Goal: Task Accomplishment & Management: Use online tool/utility

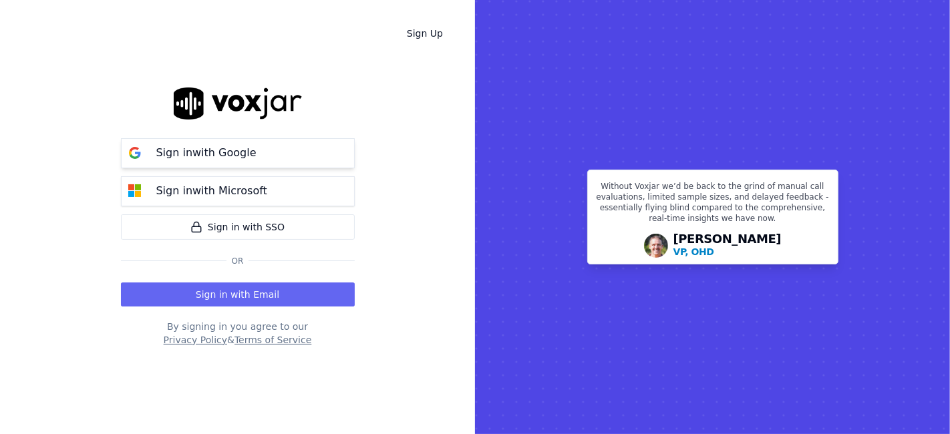
click at [231, 140] on button "Sign in with Google" at bounding box center [238, 153] width 234 height 30
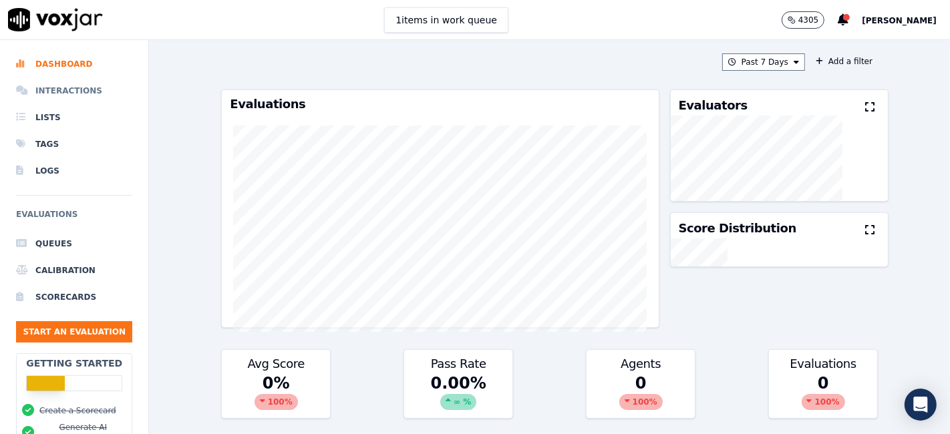
click at [69, 91] on li "Interactions" at bounding box center [74, 90] width 116 height 27
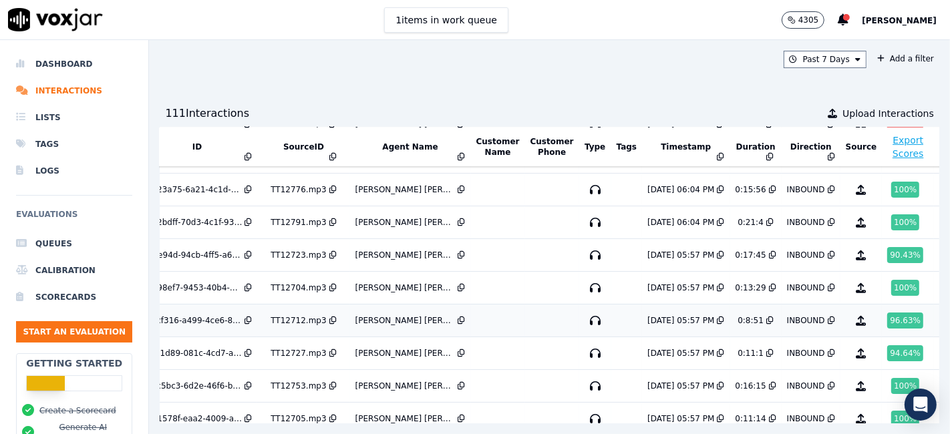
scroll to position [427, 44]
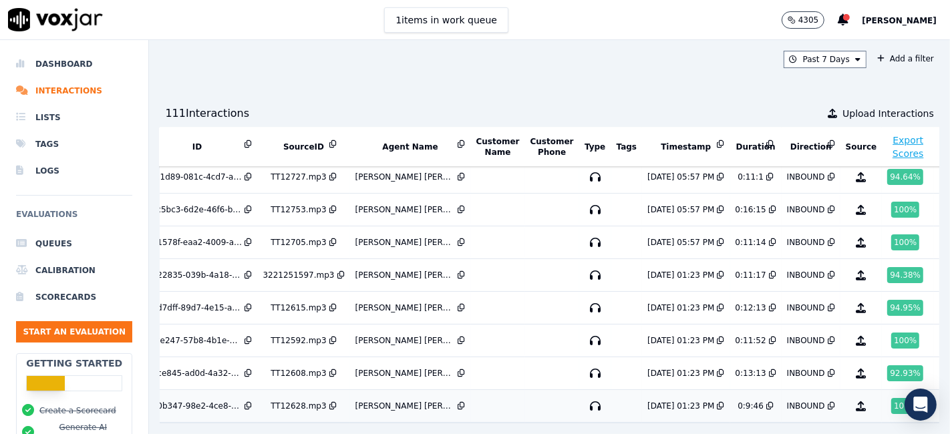
click at [891, 398] on div "100 %" at bounding box center [905, 406] width 28 height 16
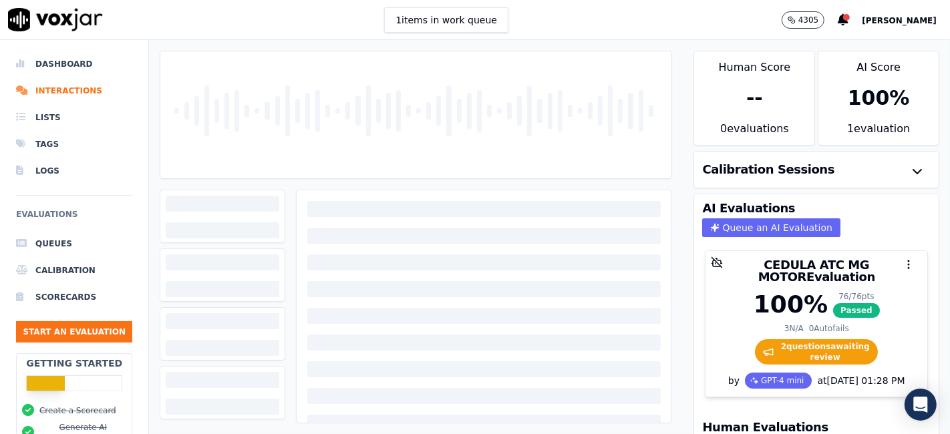
click at [401, 128] on div at bounding box center [416, 114] width 500 height 127
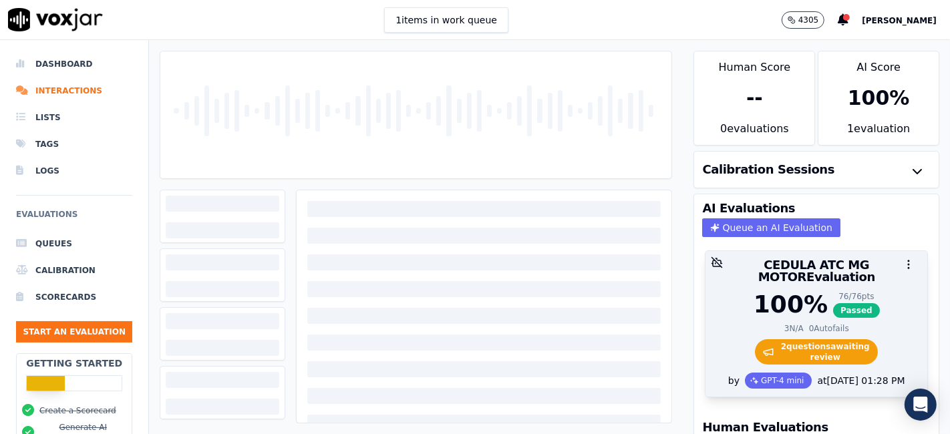
click at [789, 339] on span "2 question s awaiting review" at bounding box center [817, 351] width 124 height 25
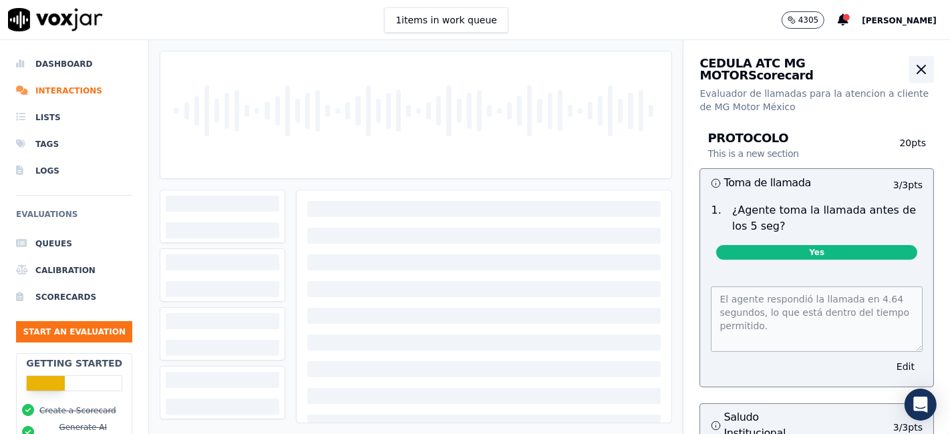
click at [913, 73] on icon "button" at bounding box center [921, 69] width 16 height 16
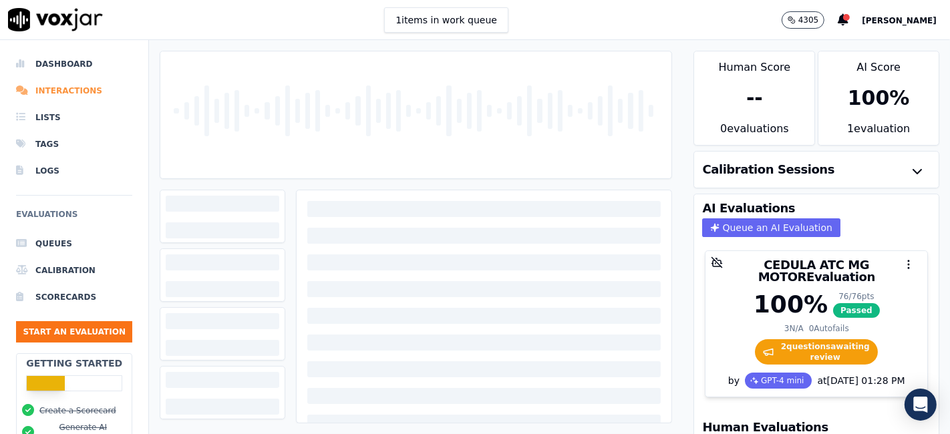
click at [53, 92] on li "Interactions" at bounding box center [74, 90] width 116 height 27
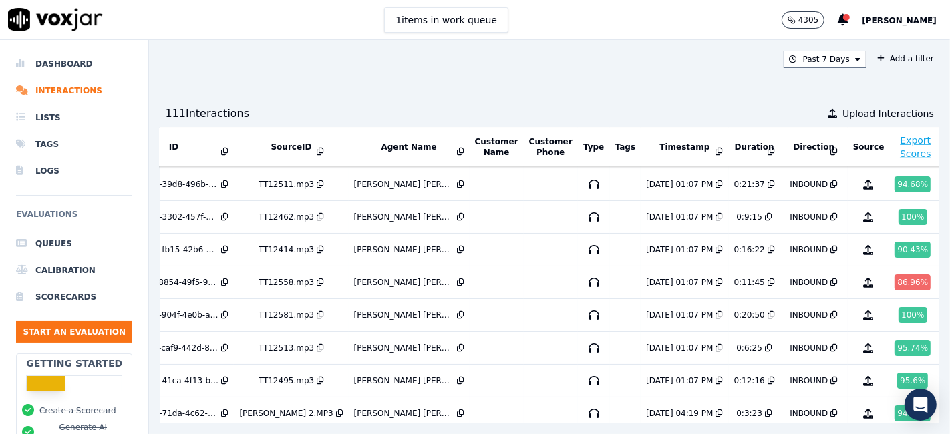
scroll to position [1079, 91]
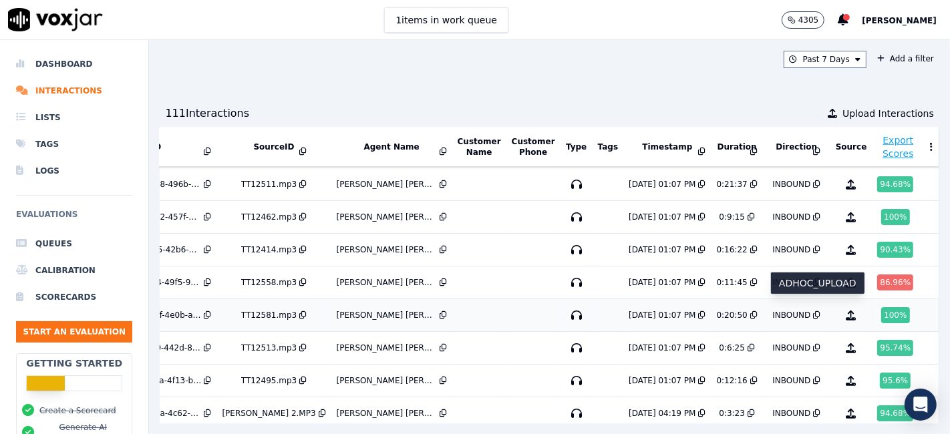
click at [881, 307] on div "100 %" at bounding box center [895, 315] width 28 height 16
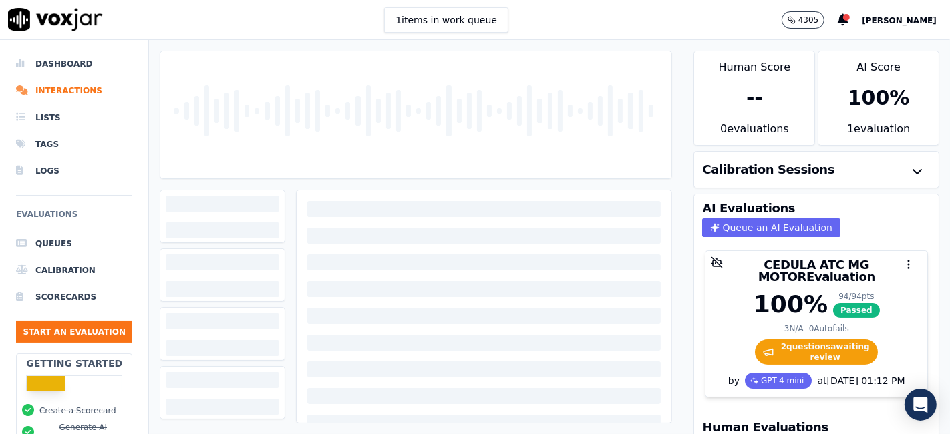
click at [397, 95] on div at bounding box center [416, 114] width 500 height 127
click at [55, 87] on li "Interactions" at bounding box center [74, 90] width 116 height 27
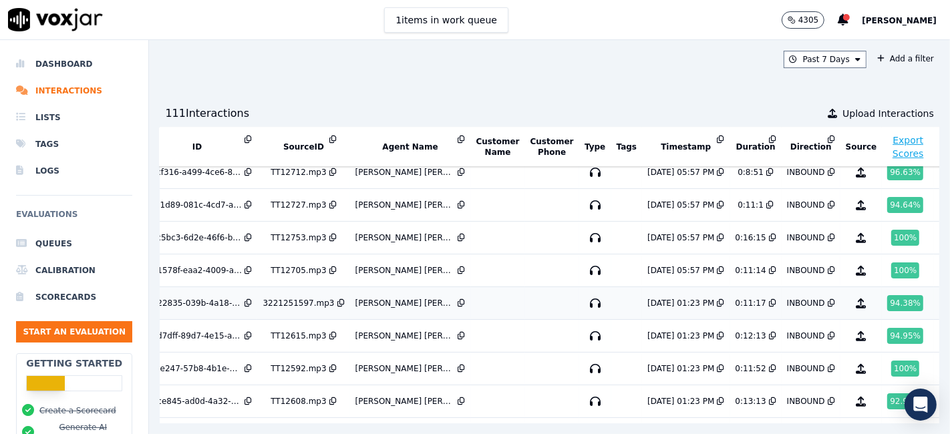
scroll to position [427, 44]
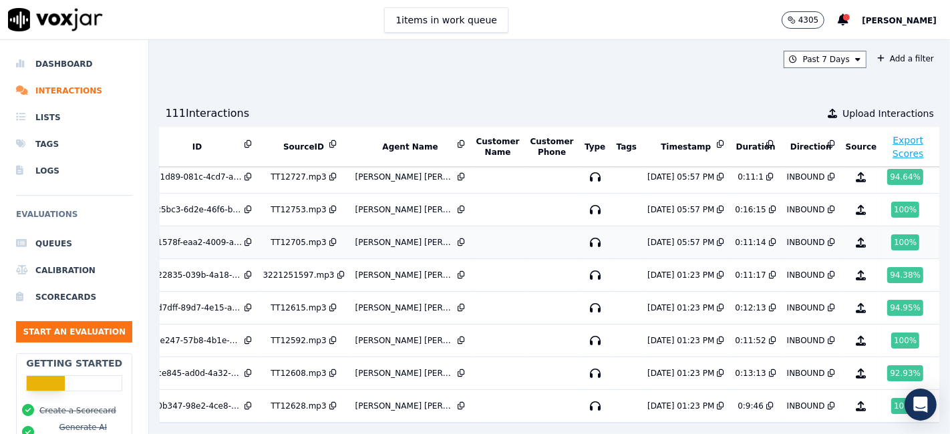
click at [891, 234] on div "100 %" at bounding box center [905, 242] width 28 height 16
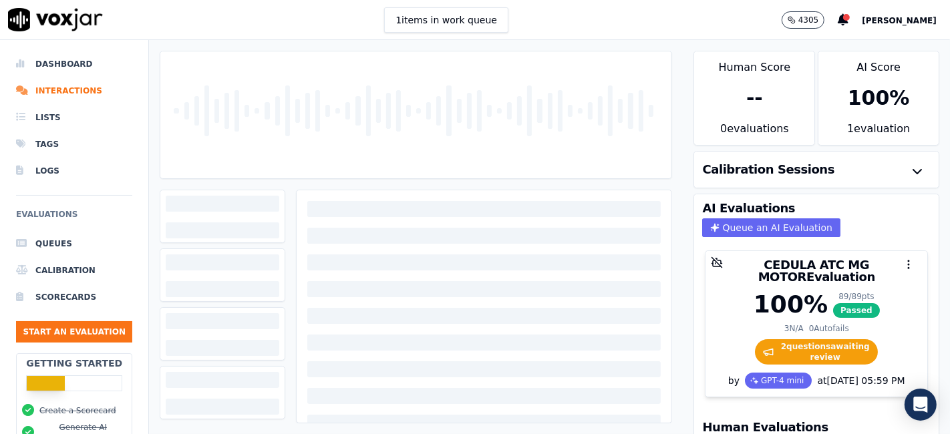
click at [284, 139] on div at bounding box center [416, 114] width 500 height 127
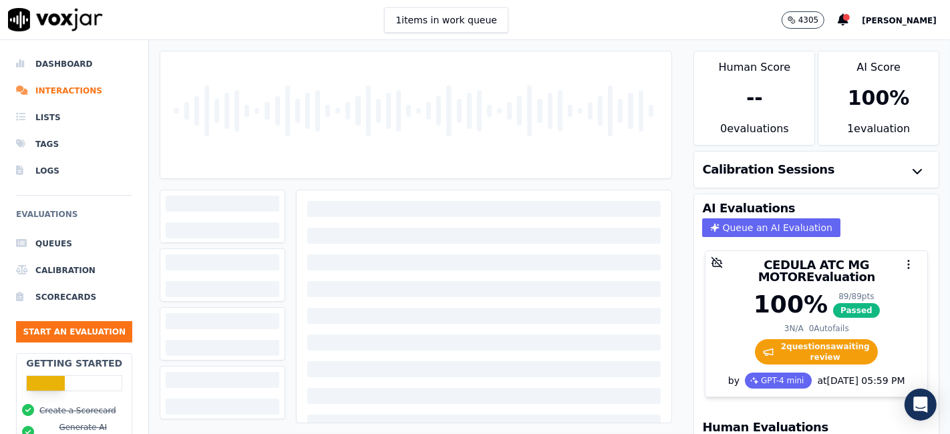
click at [287, 139] on div at bounding box center [416, 114] width 500 height 127
click at [52, 91] on li "Interactions" at bounding box center [74, 90] width 116 height 27
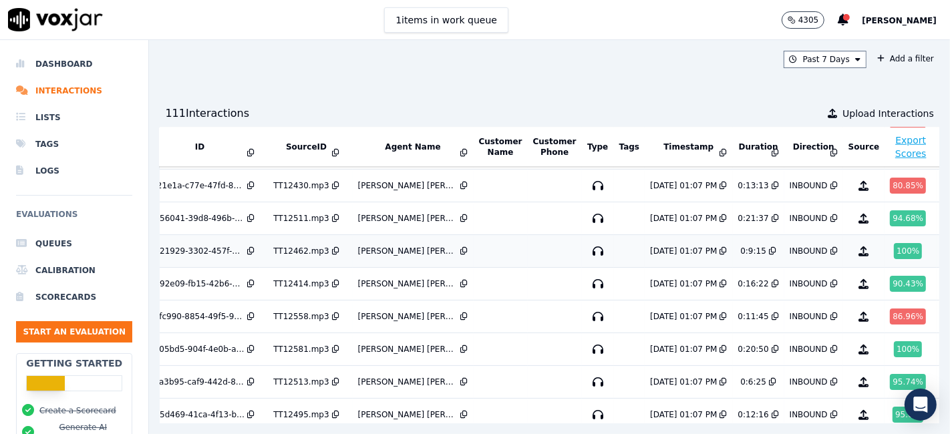
scroll to position [1079, 41]
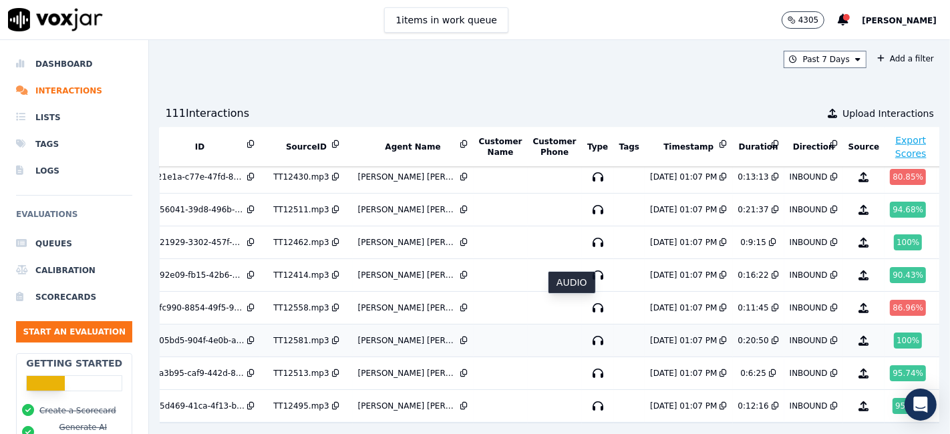
click at [587, 330] on icon "button" at bounding box center [597, 340] width 21 height 21
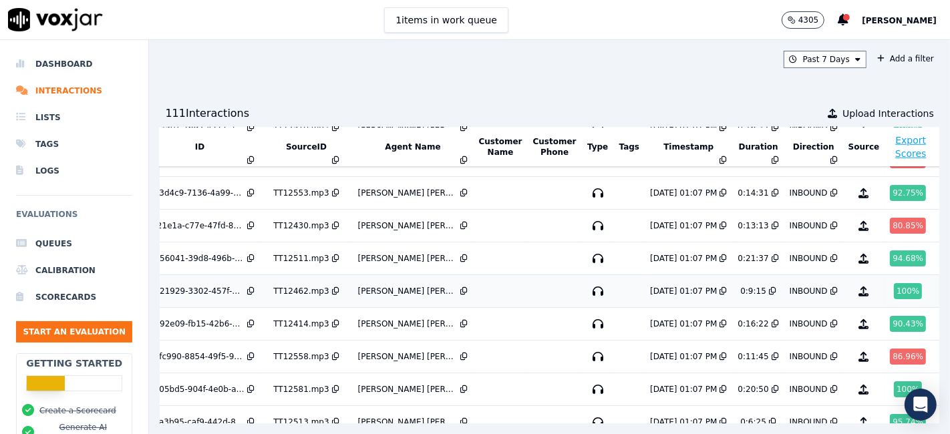
click at [894, 283] on div "100 %" at bounding box center [908, 291] width 28 height 16
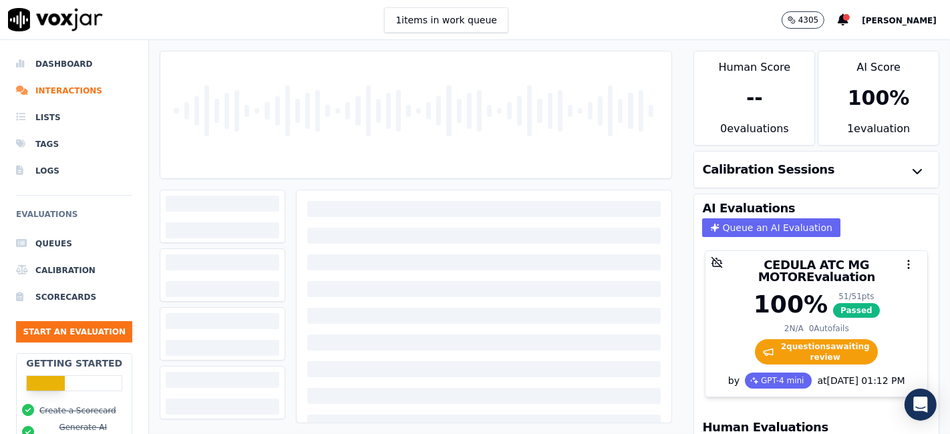
click at [587, 137] on div at bounding box center [416, 114] width 500 height 127
click at [586, 137] on div at bounding box center [416, 114] width 500 height 127
click at [473, 87] on div at bounding box center [416, 114] width 500 height 127
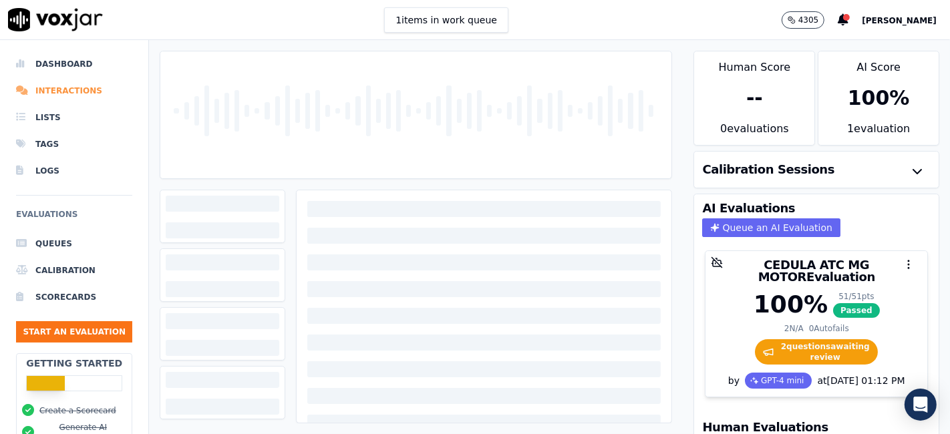
click at [73, 94] on li "Interactions" at bounding box center [74, 90] width 116 height 27
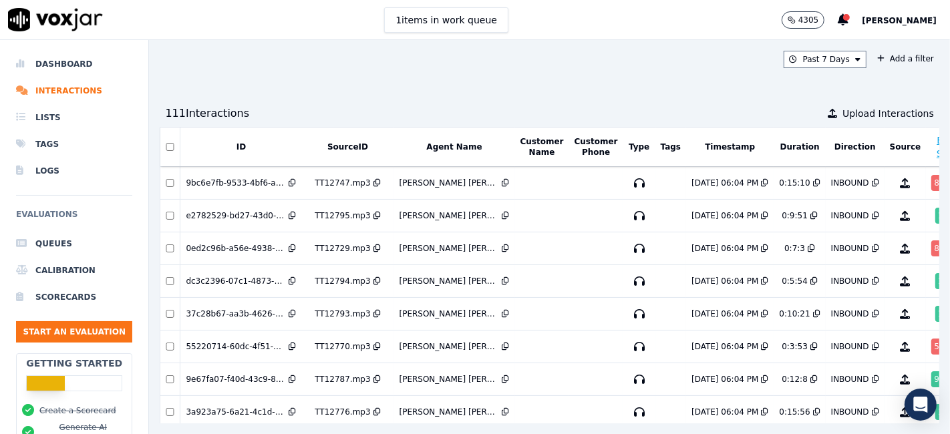
scroll to position [0, 44]
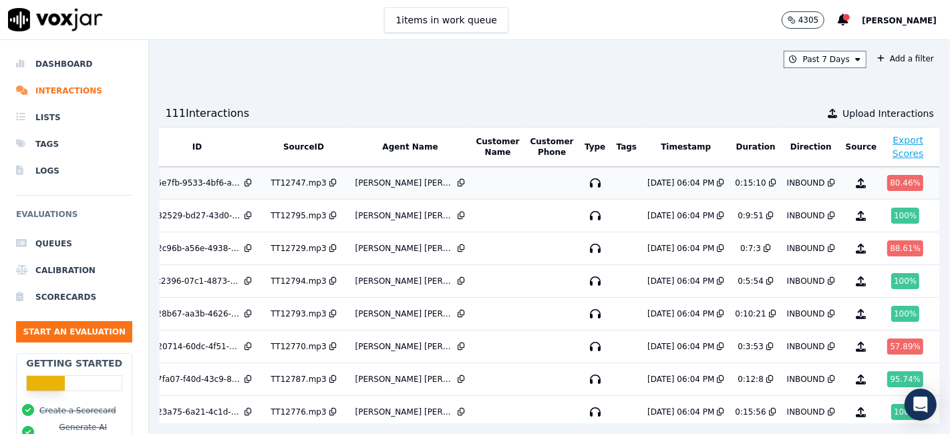
click at [887, 177] on div "80.46 %" at bounding box center [905, 183] width 36 height 16
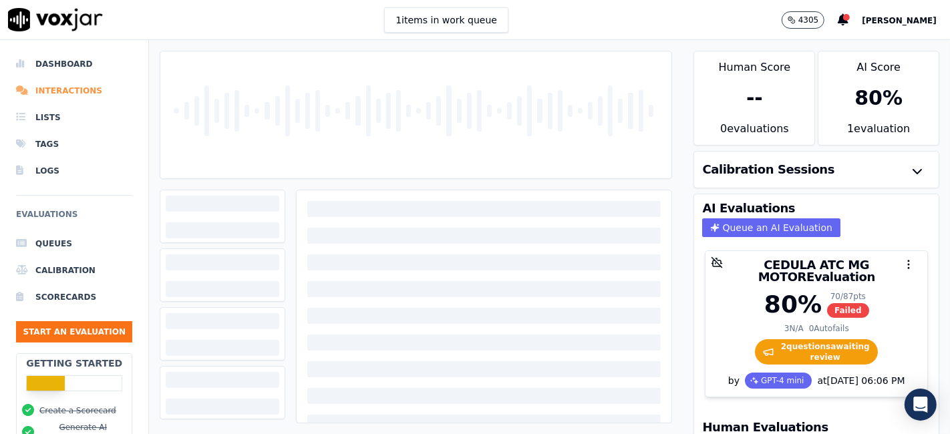
click at [77, 90] on li "Interactions" at bounding box center [74, 90] width 116 height 27
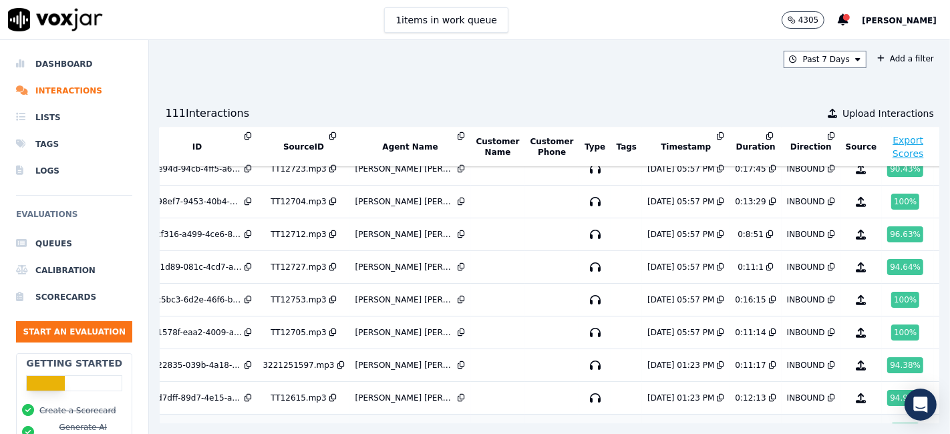
scroll to position [427, 44]
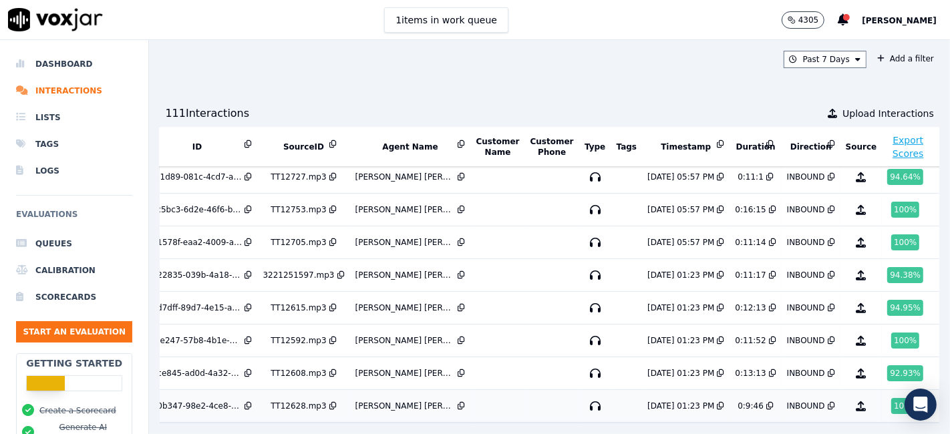
click at [891, 398] on div "100 %" at bounding box center [905, 406] width 28 height 16
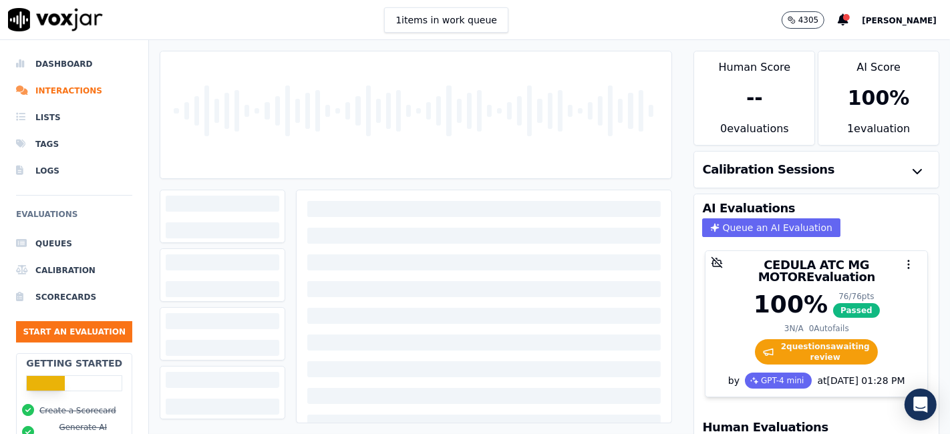
click at [476, 126] on div at bounding box center [416, 114] width 500 height 127
click at [477, 125] on div at bounding box center [479, 110] width 5 height 41
click at [477, 124] on div at bounding box center [479, 110] width 5 height 41
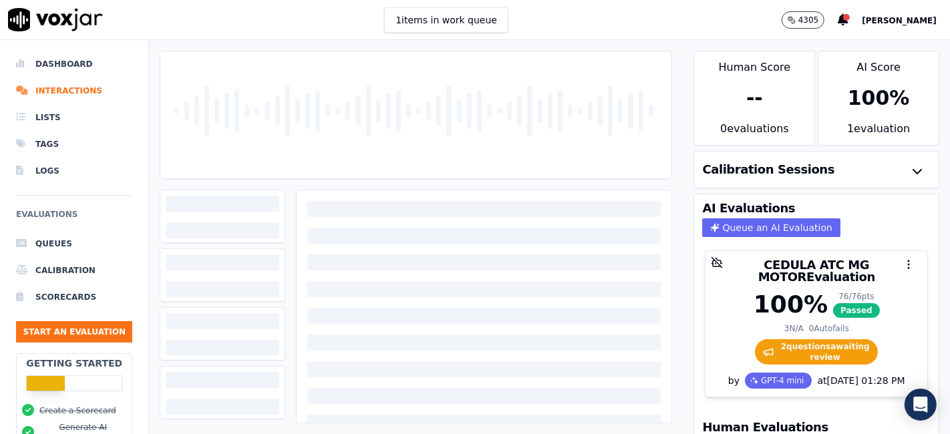
click at [466, 123] on div at bounding box center [416, 114] width 500 height 127
click at [466, 122] on div at bounding box center [416, 114] width 500 height 127
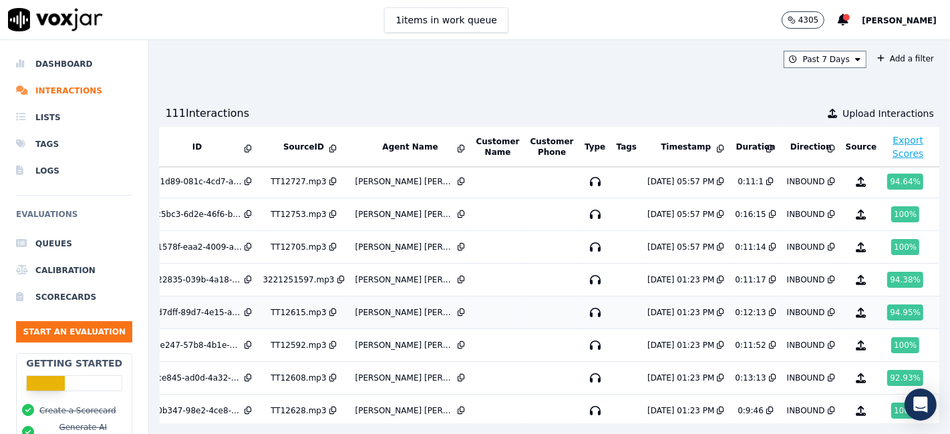
scroll to position [427, 44]
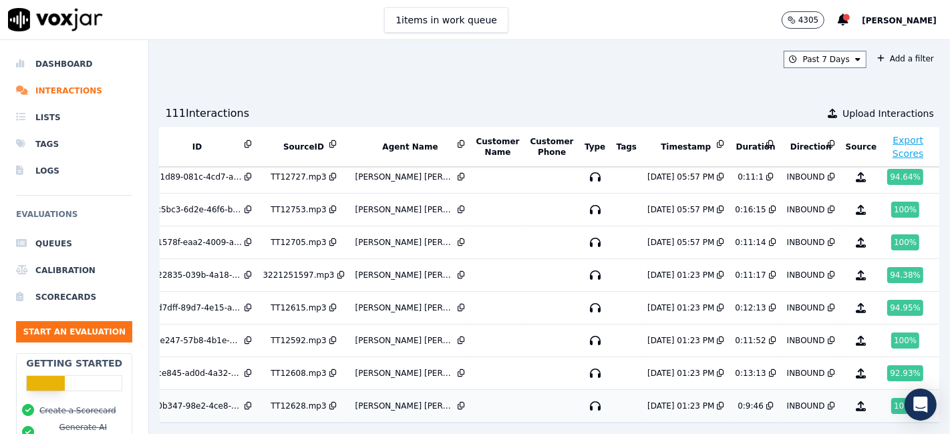
click at [891, 398] on div "100 %" at bounding box center [905, 406] width 28 height 16
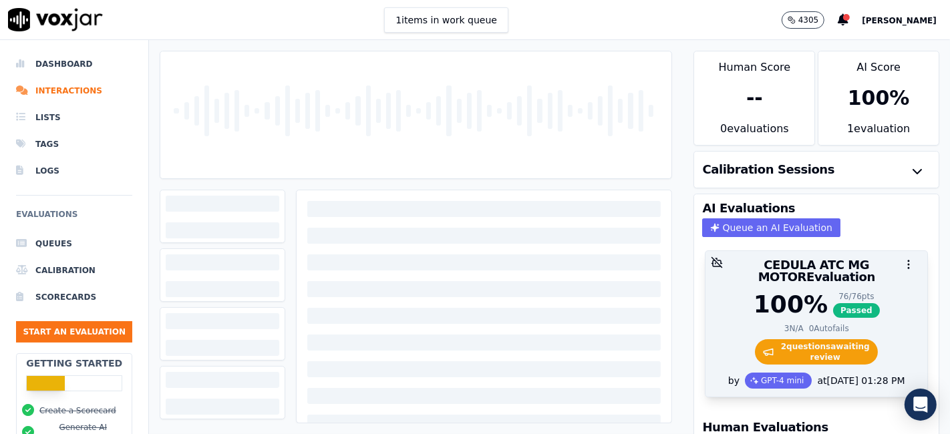
click at [769, 341] on span "2 question s awaiting review" at bounding box center [817, 351] width 124 height 25
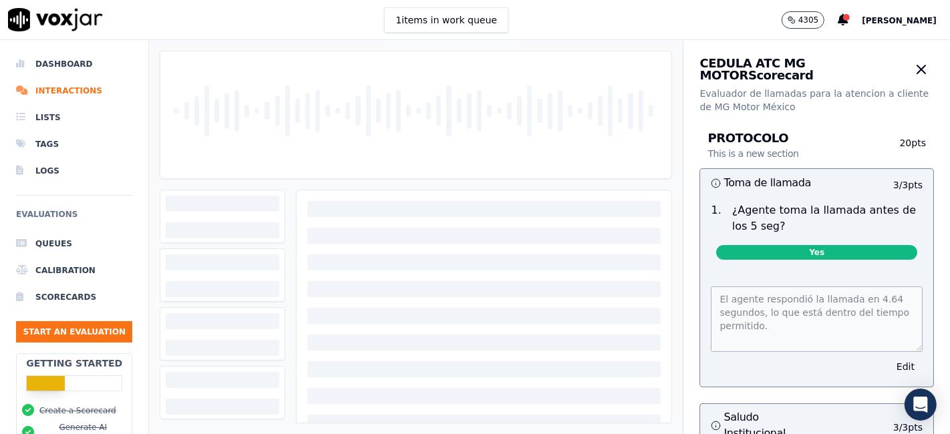
click at [345, 115] on div at bounding box center [347, 111] width 5 height 18
